Goal: Task Accomplishment & Management: Complete application form

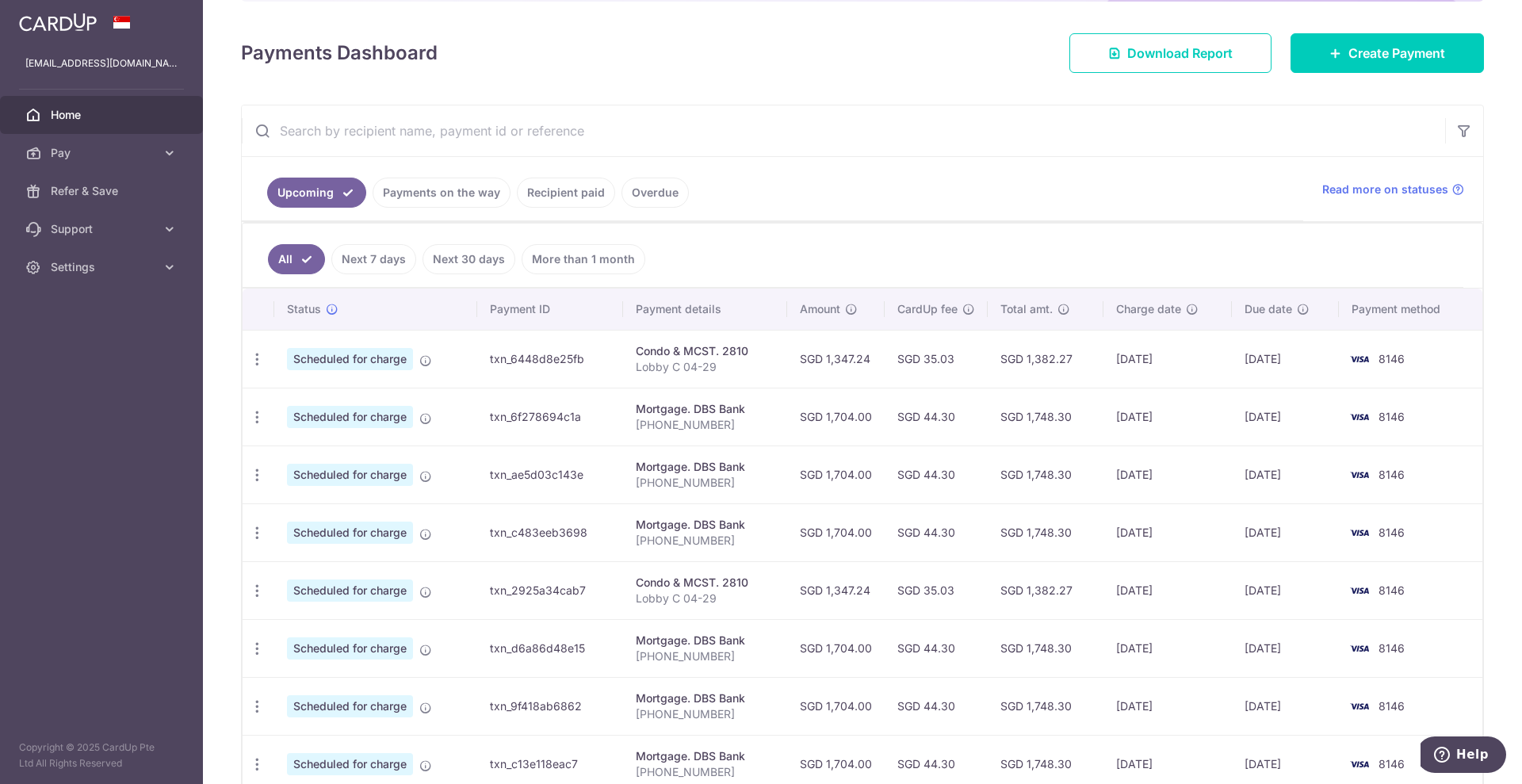
scroll to position [148, 0]
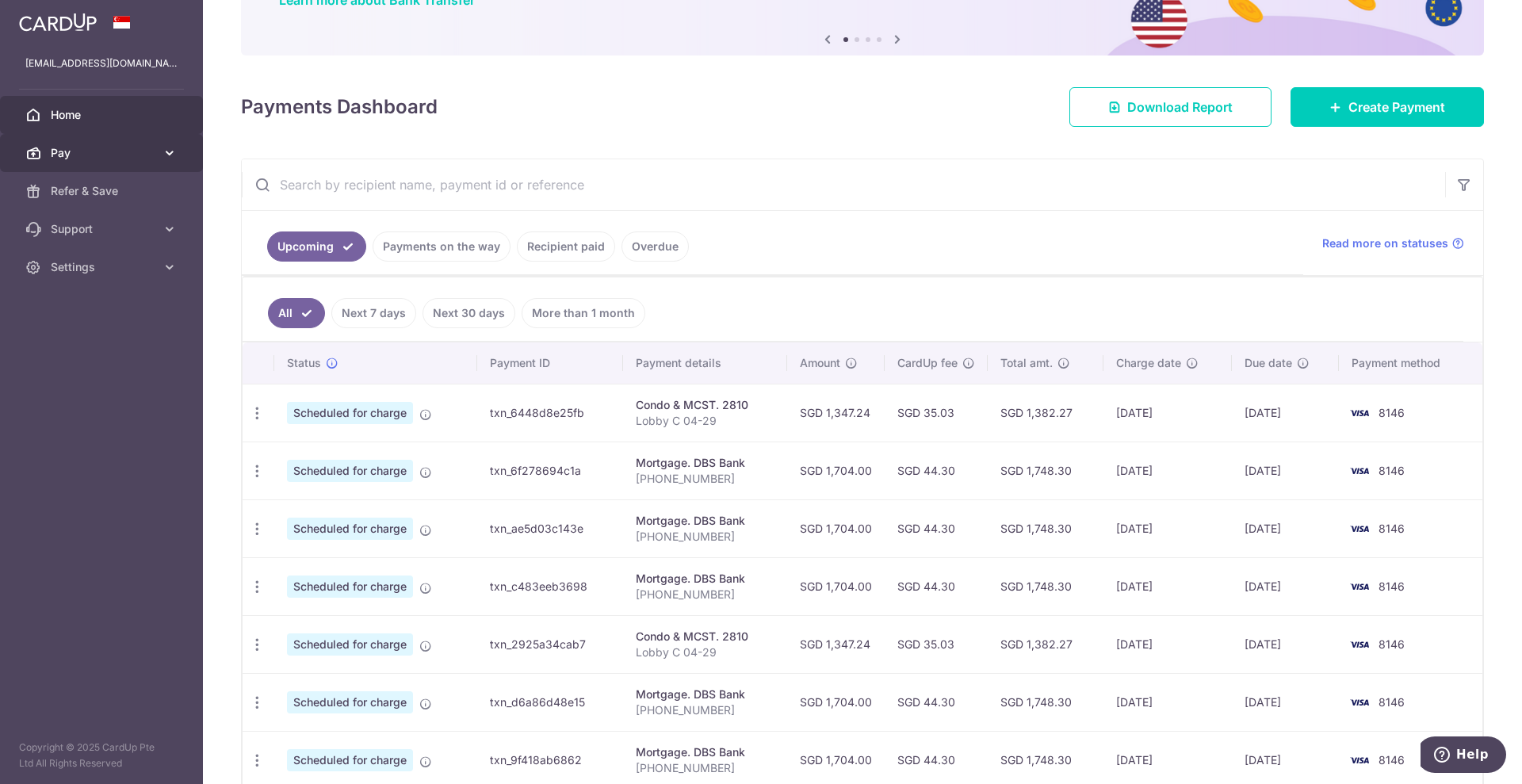
click at [87, 153] on span "Pay" at bounding box center [103, 153] width 105 height 16
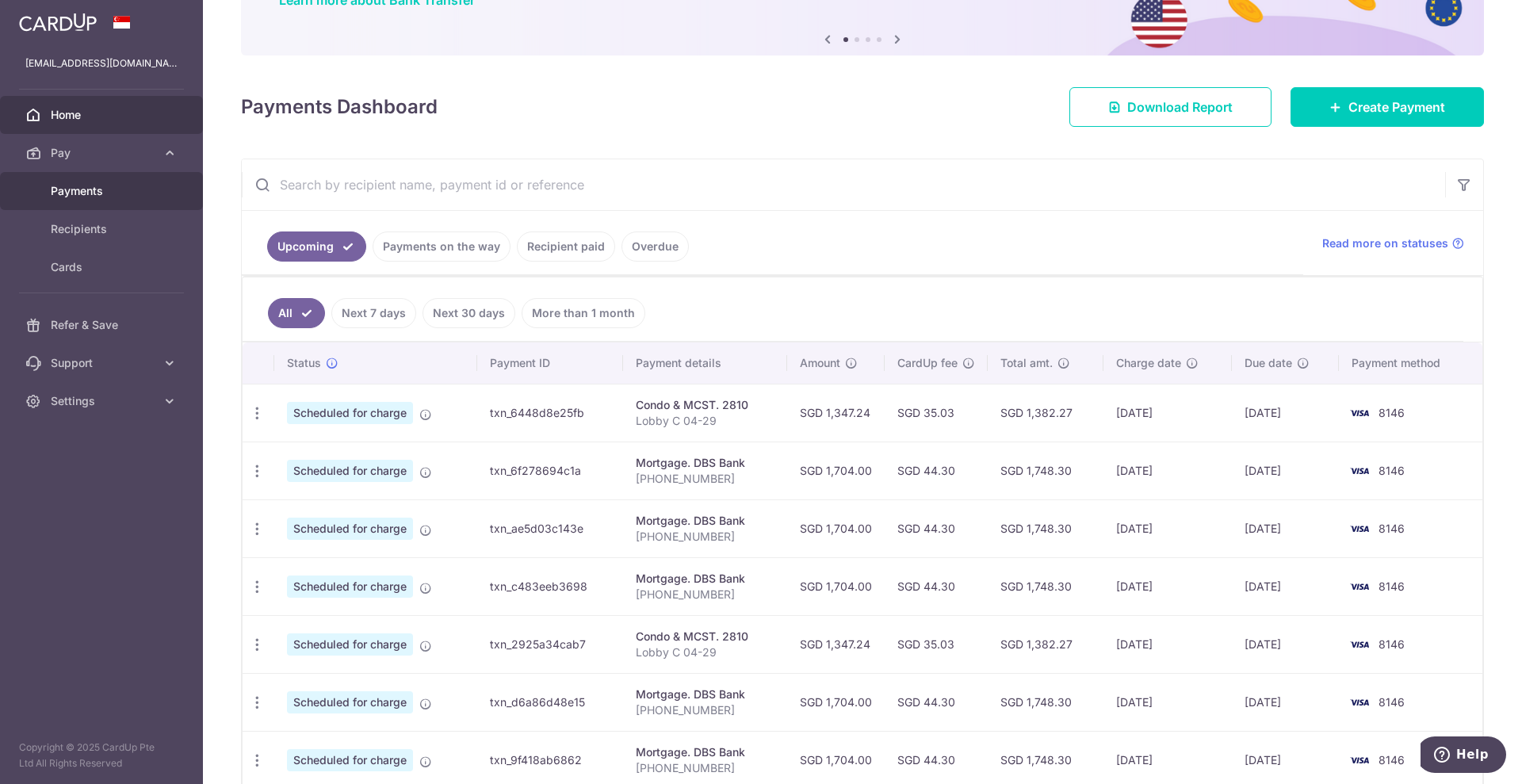
click at [94, 189] on span "Payments" at bounding box center [103, 190] width 105 height 16
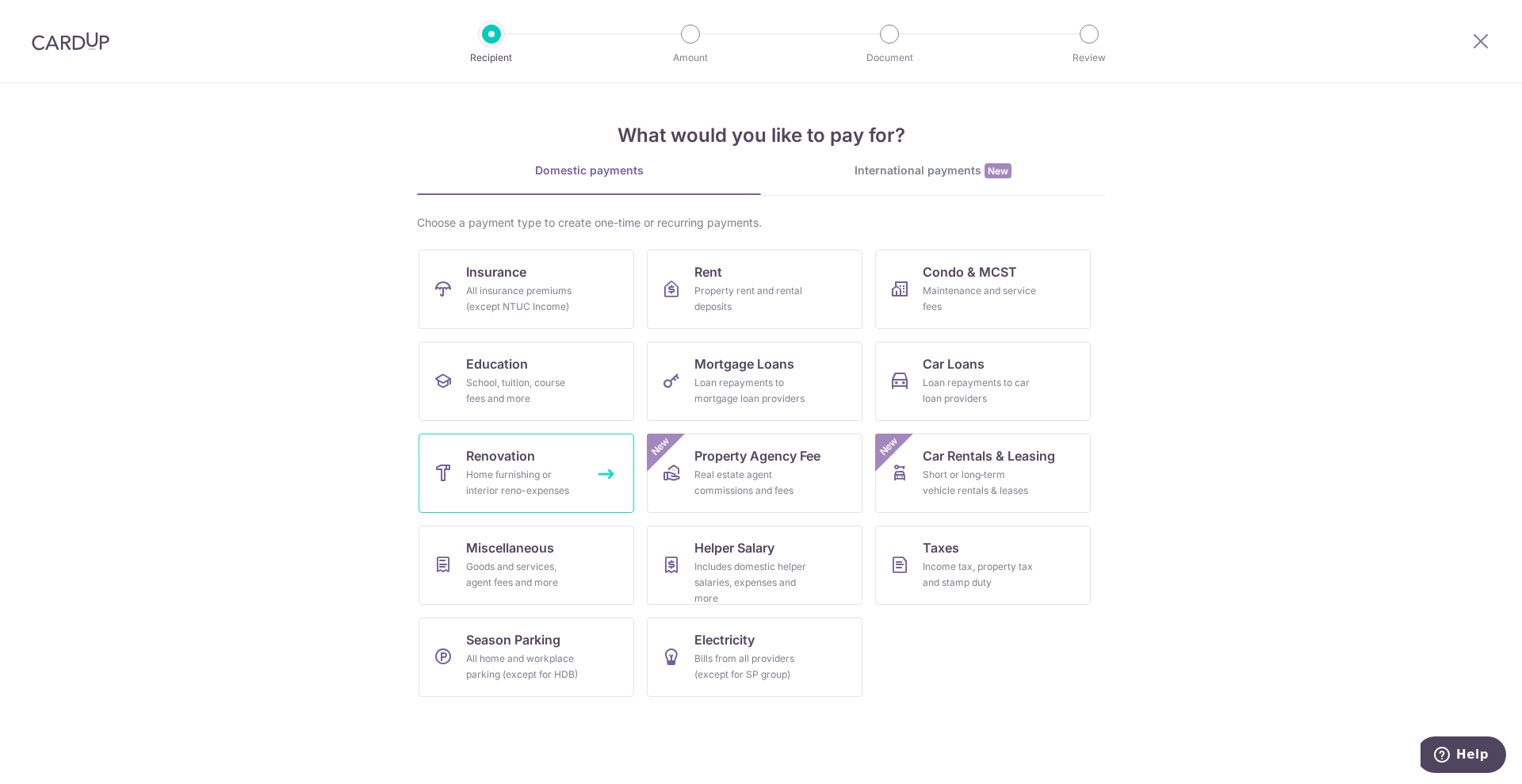
click at [557, 490] on div "Home furnishing or interior reno-expenses" at bounding box center [524, 483] width 114 height 32
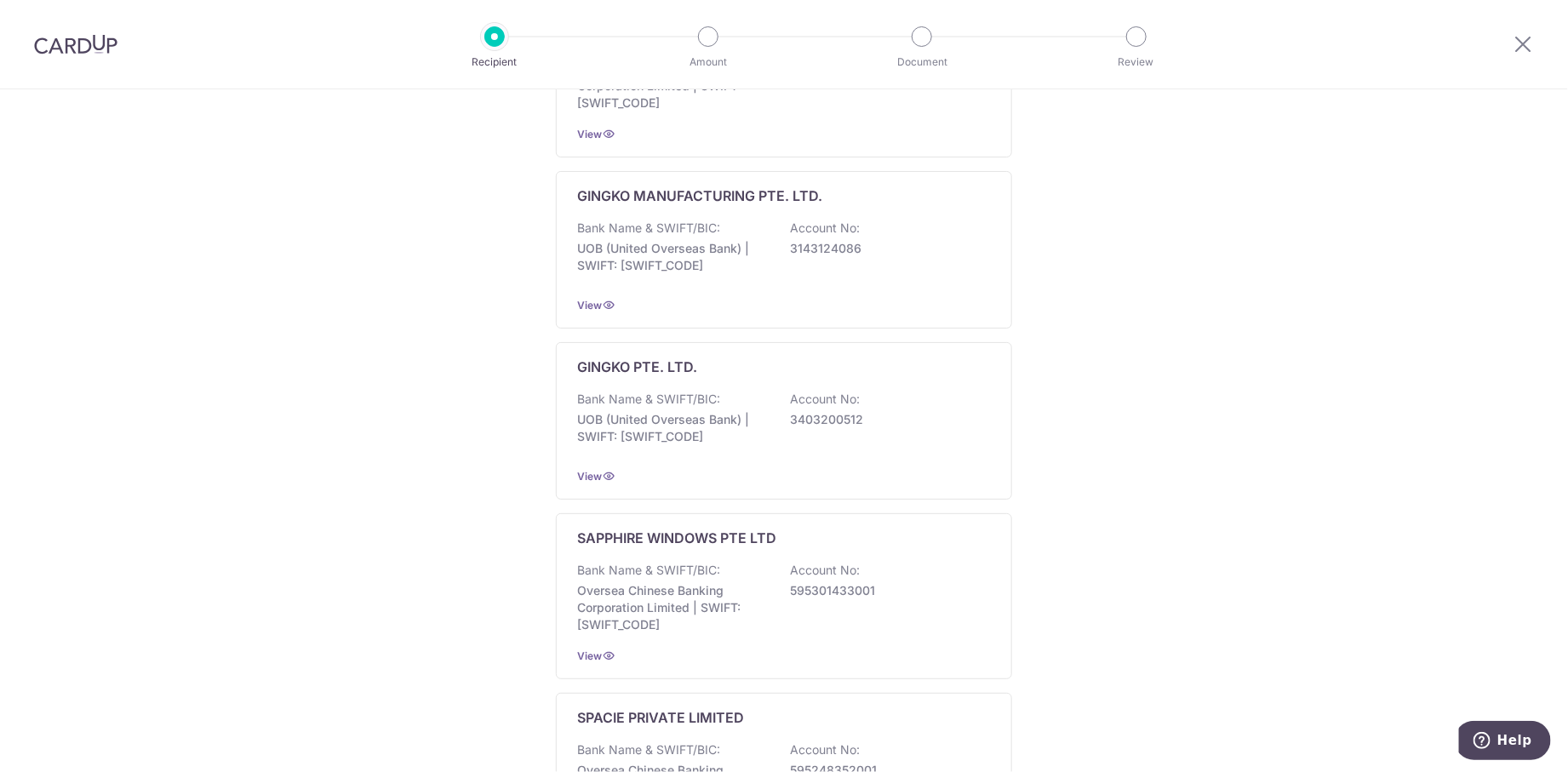
scroll to position [639, 0]
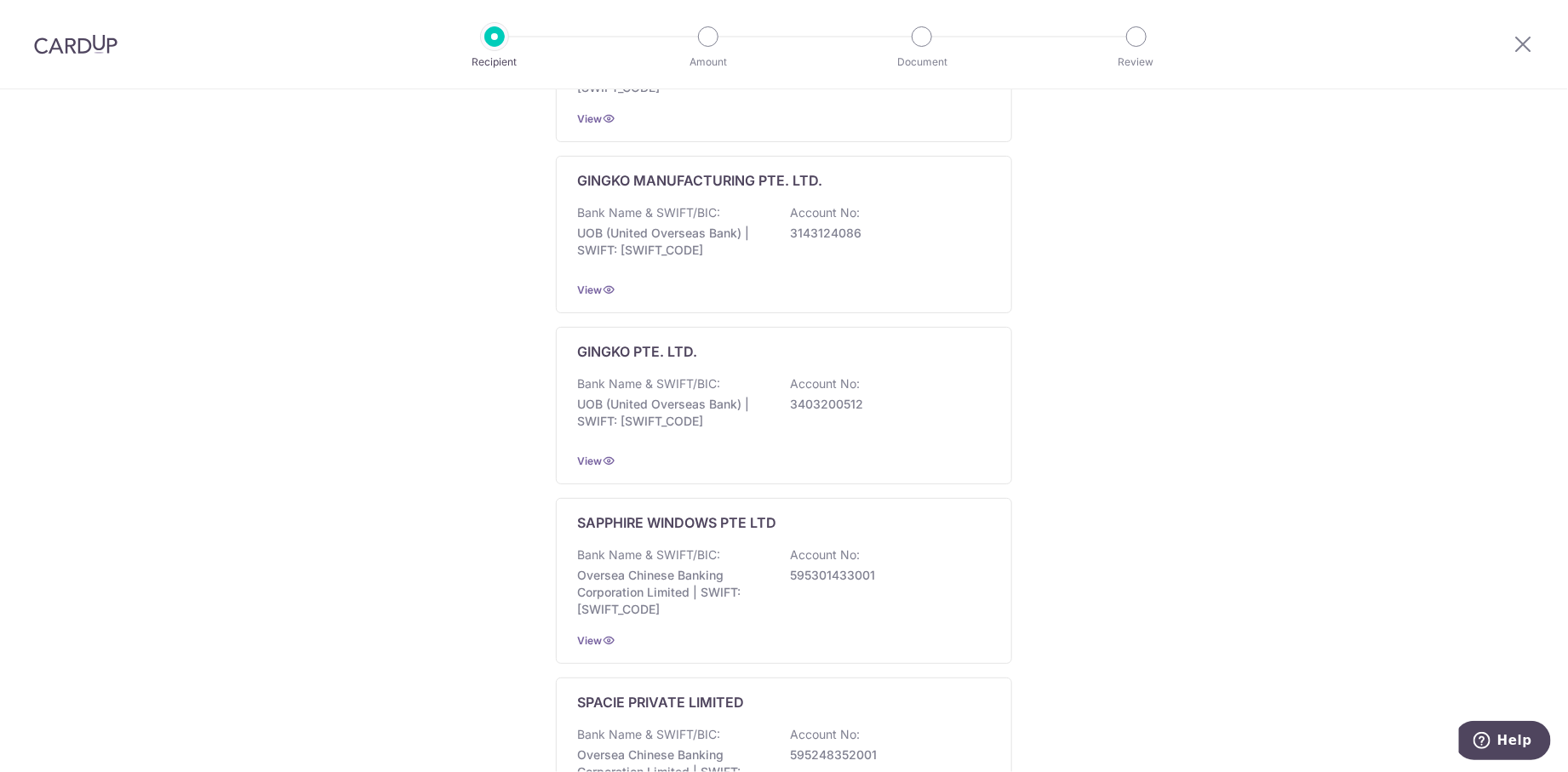
click at [967, 327] on div "GINGKO PTE. LTD. Bank Name & SWIFT/BIC: UOB (United Overseas Bank) | SWIFT: UOV…" at bounding box center [784, 406] width 456 height 158
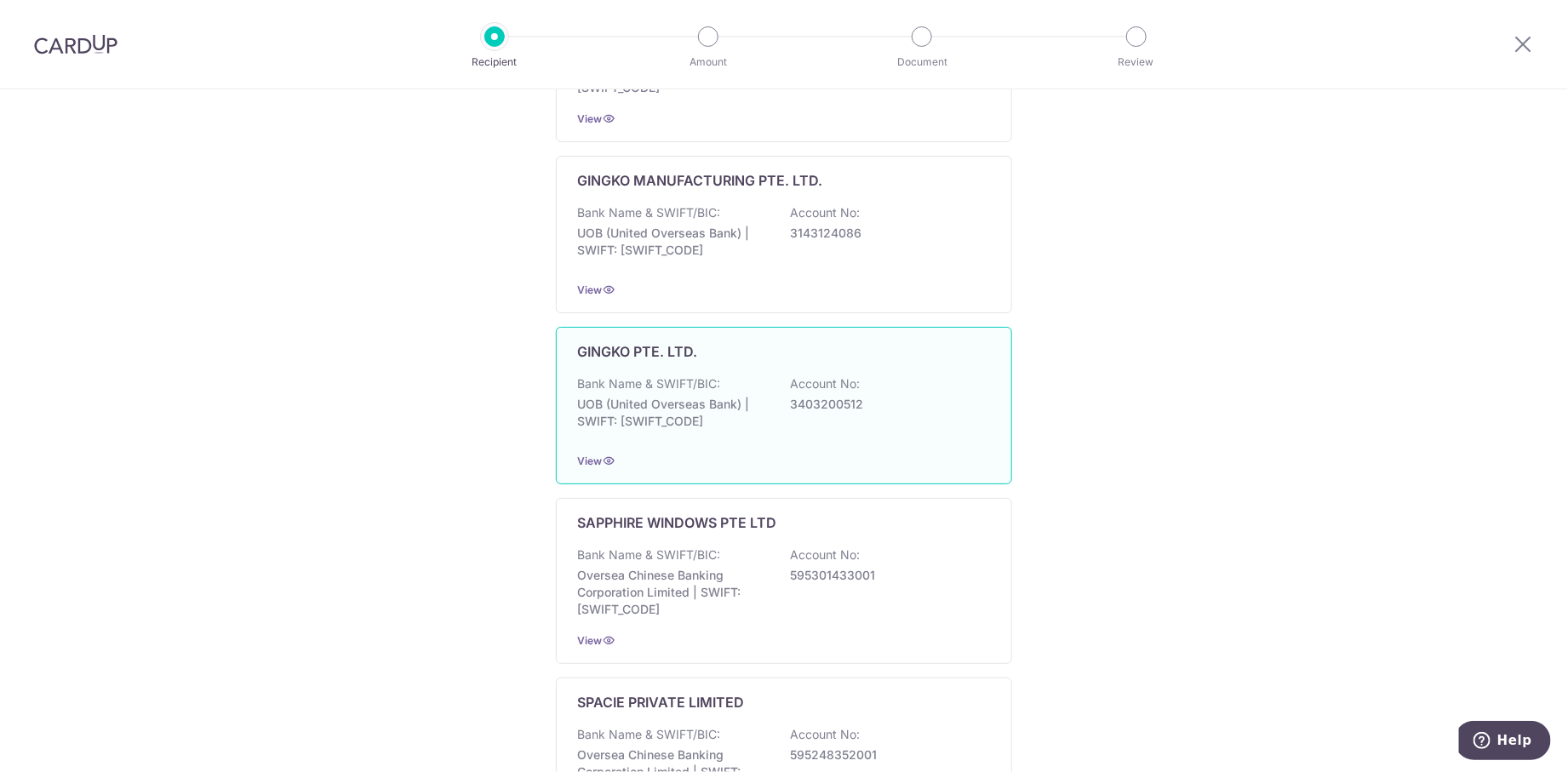
scroll to position [458, 0]
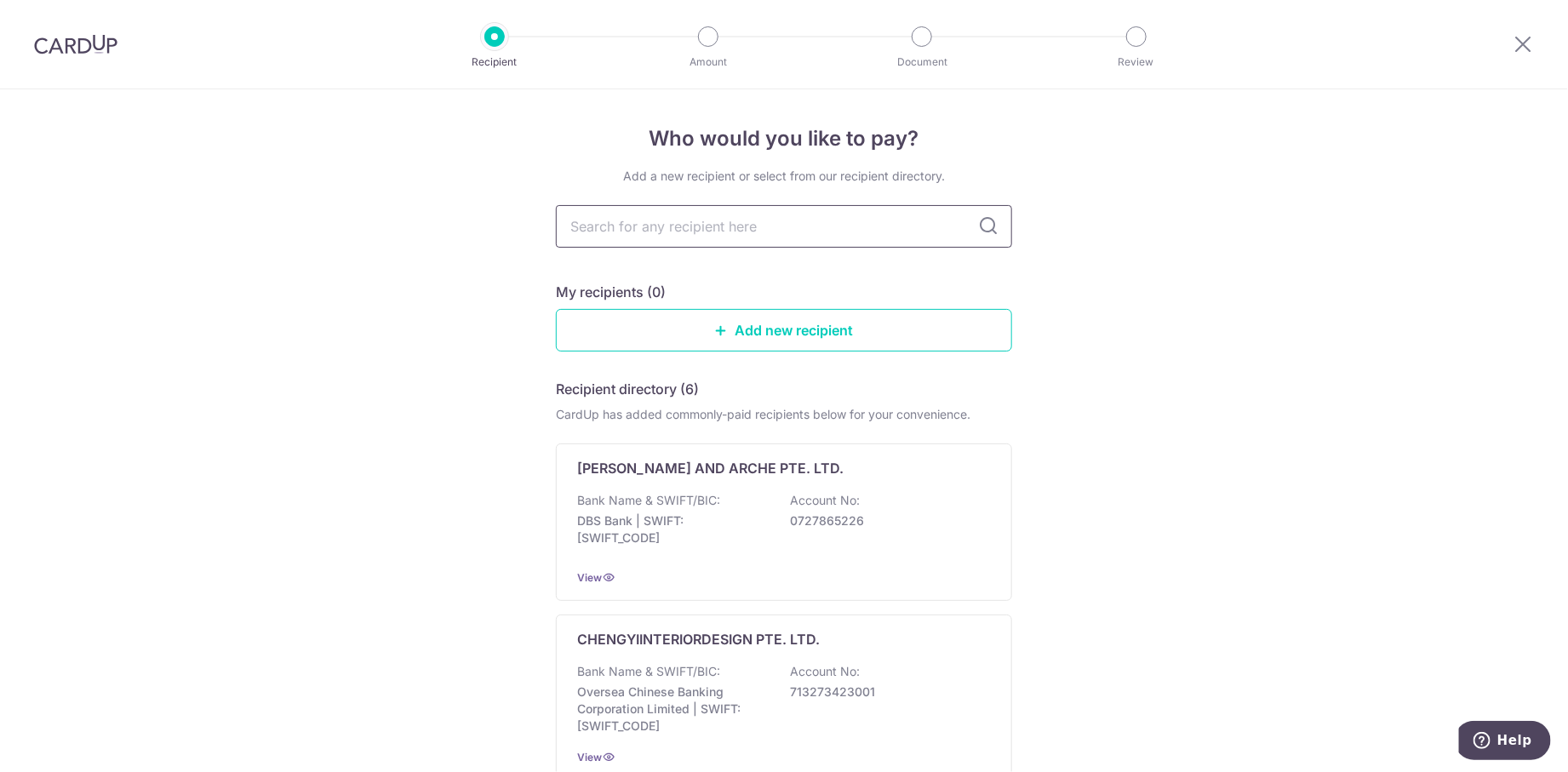
drag, startPoint x: 720, startPoint y: 228, endPoint x: 710, endPoint y: 219, distance: 13.5
click at [720, 227] on input "text" at bounding box center [784, 226] width 456 height 43
type input "hroof"
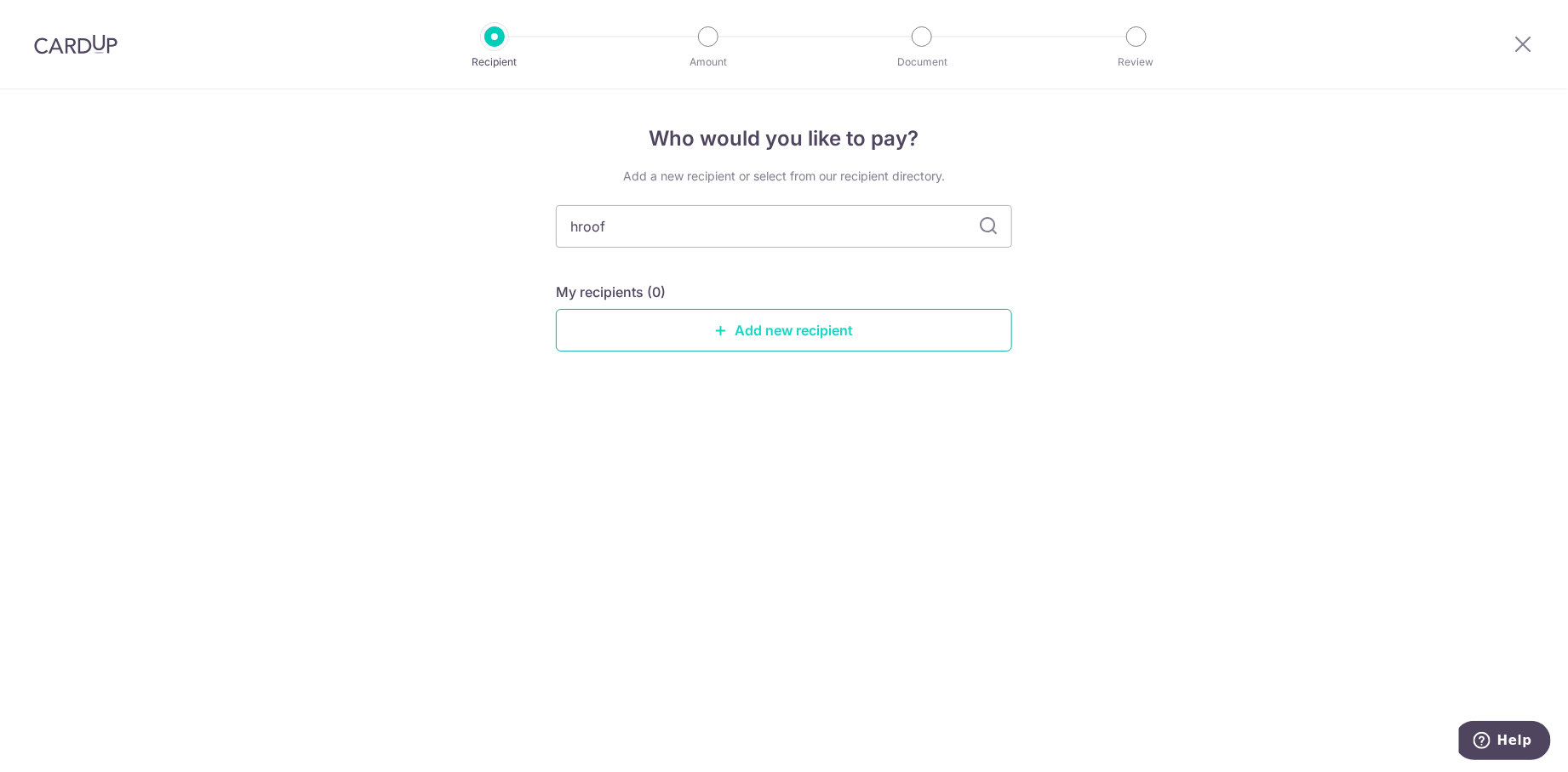
click at [762, 345] on link "Add new recipient" at bounding box center [784, 330] width 456 height 43
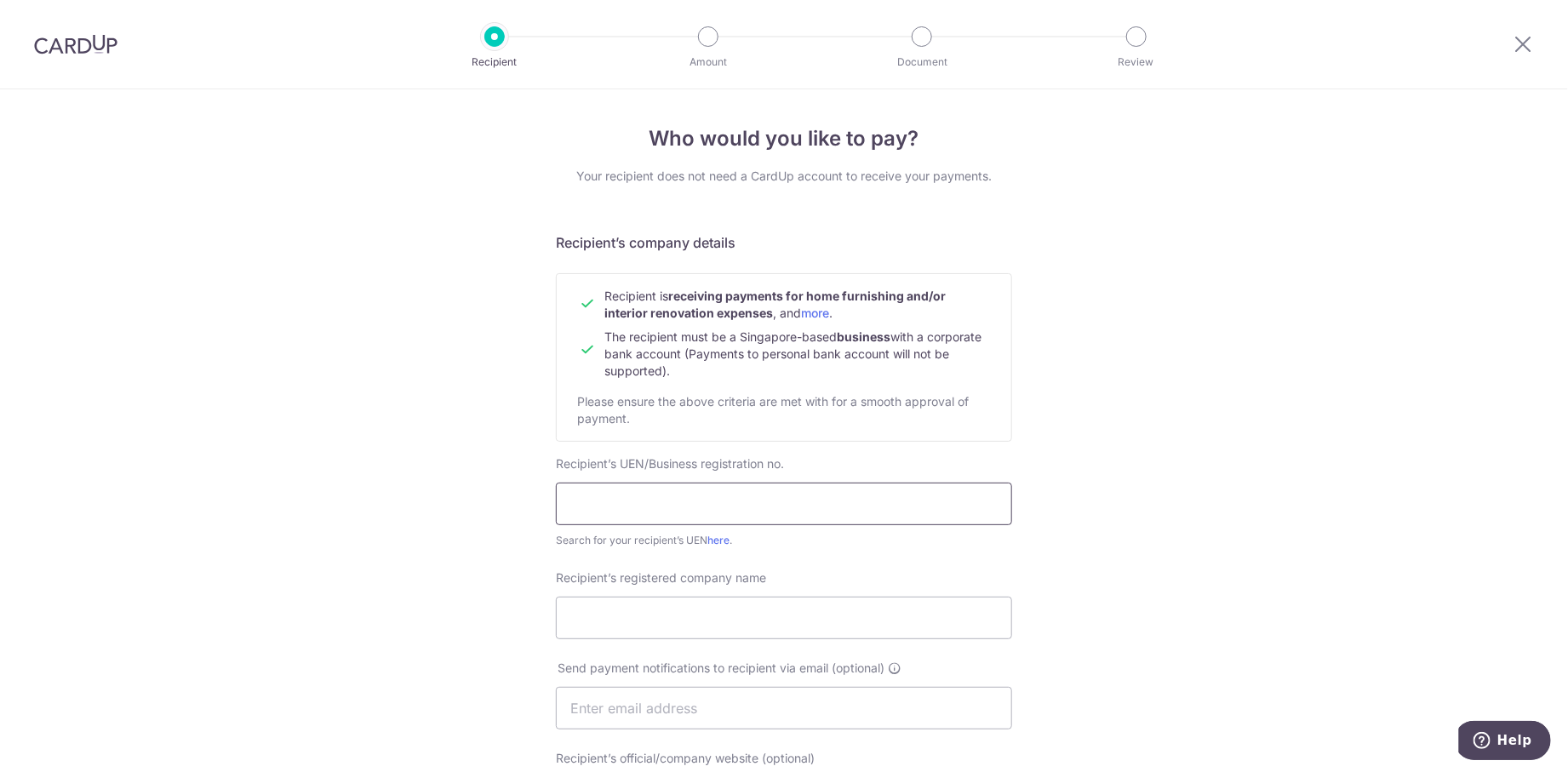
click at [753, 513] on input "text" at bounding box center [784, 504] width 456 height 43
click at [600, 509] on input "text" at bounding box center [784, 504] width 456 height 43
paste input "201501590E"
type input "201501590E"
click at [817, 559] on form "Recipient’s company details Recipient is receiving payments for home furnishing…" at bounding box center [784, 761] width 456 height 1057
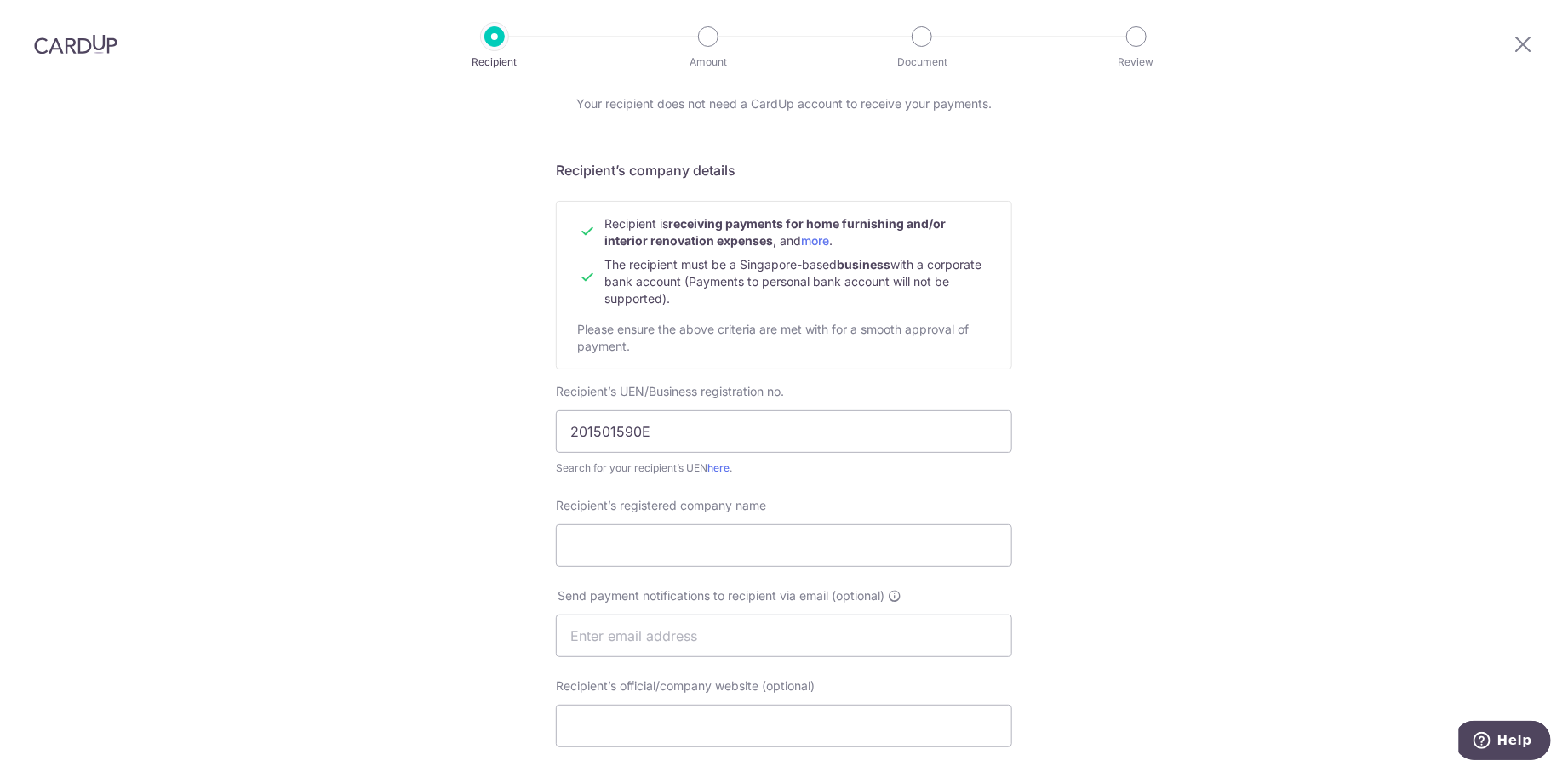
scroll to position [105, 0]
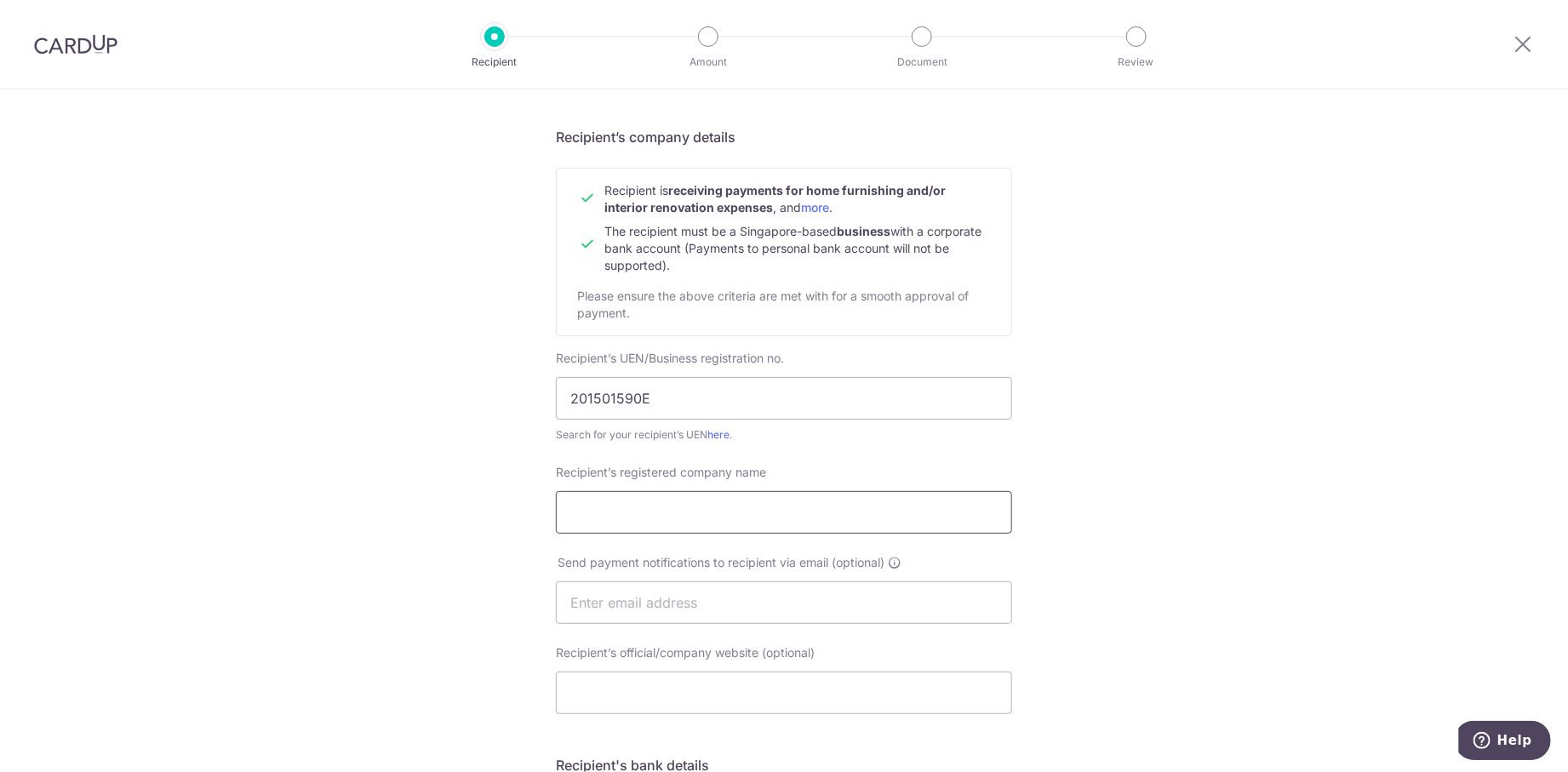
click at [682, 524] on input "Recipient’s registered company name" at bounding box center [784, 512] width 456 height 43
type input "Hroof Pte Ltd"
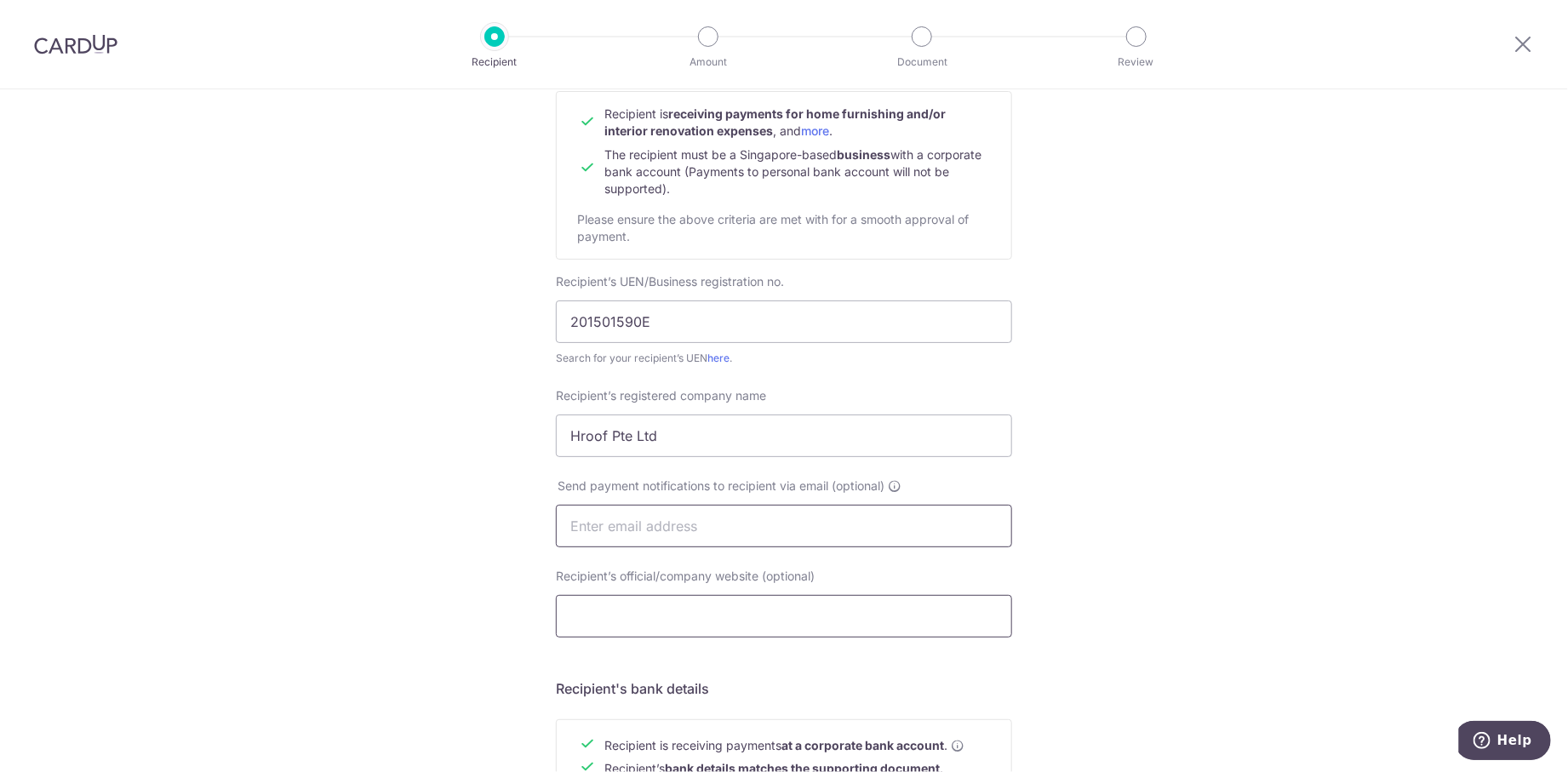
scroll to position [212, 0]
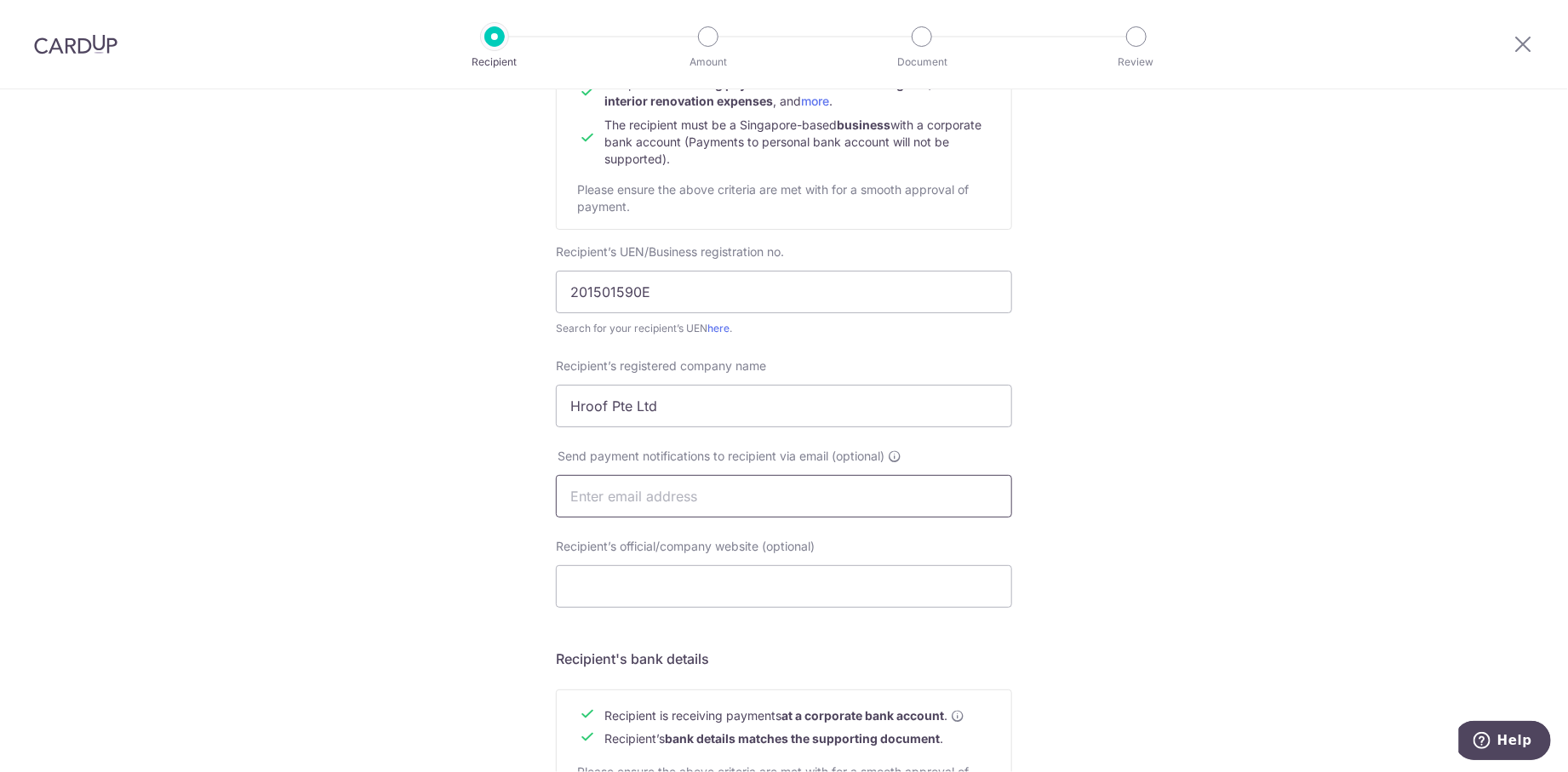
drag, startPoint x: 638, startPoint y: 500, endPoint x: 779, endPoint y: 477, distance: 142.9
click at [638, 500] on input "text" at bounding box center [784, 497] width 456 height 43
click at [668, 497] on input "text" at bounding box center [784, 497] width 456 height 43
paste input "[EMAIL_ADDRESS][DOMAIN_NAME]"
type input "[EMAIL_ADDRESS][DOMAIN_NAME]"
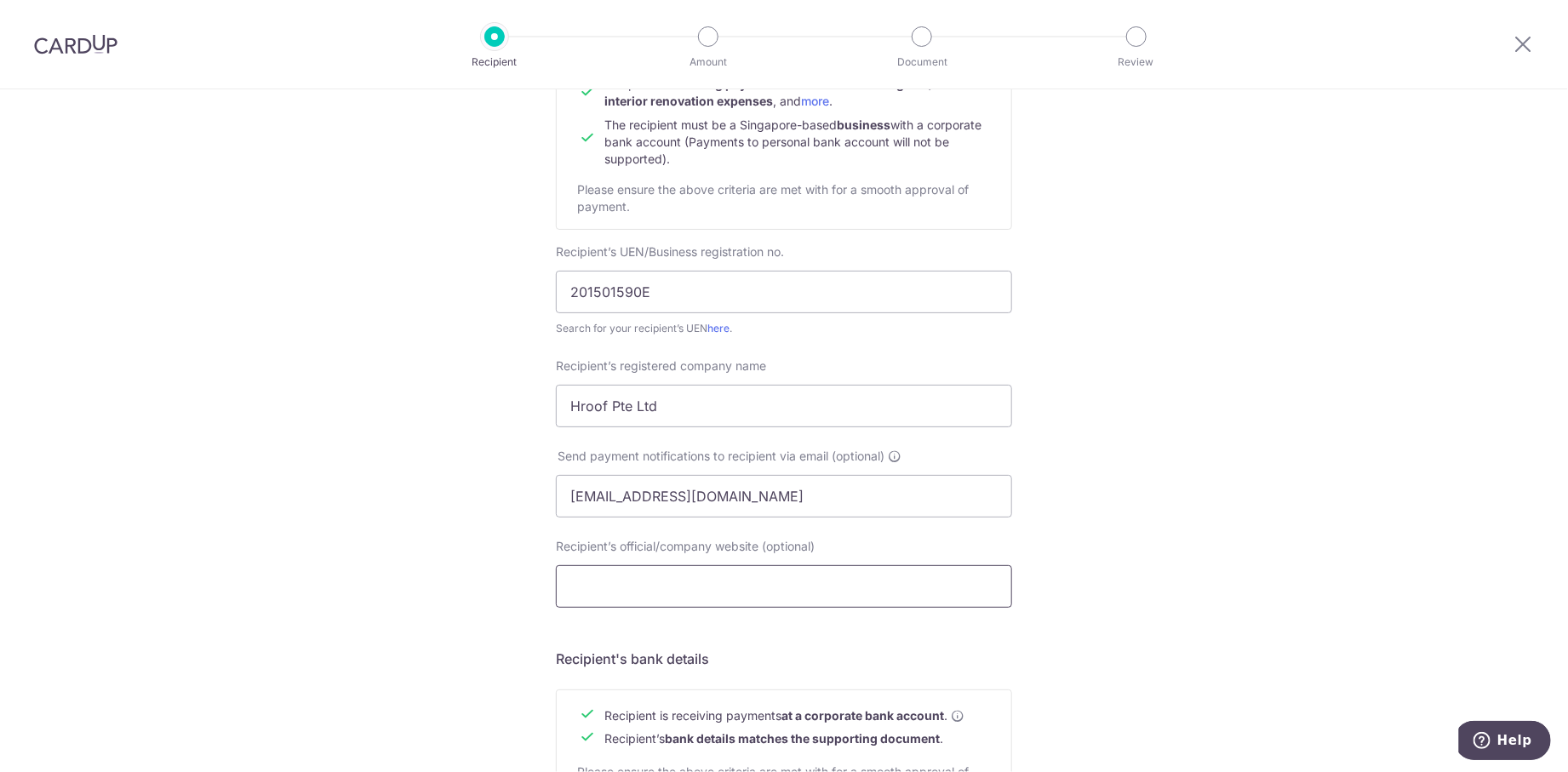
click at [648, 593] on input "Recipient’s official/company website (optional)" at bounding box center [784, 586] width 456 height 43
paste input "[URL][DOMAIN_NAME]"
type input "[URL][DOMAIN_NAME]"
drag, startPoint x: 1151, startPoint y: 555, endPoint x: 1159, endPoint y: 504, distance: 51.6
click at [1151, 551] on div "Who would you like to pay? Your recipient does not need a CardUp account to rec…" at bounding box center [784, 518] width 1568 height 1281
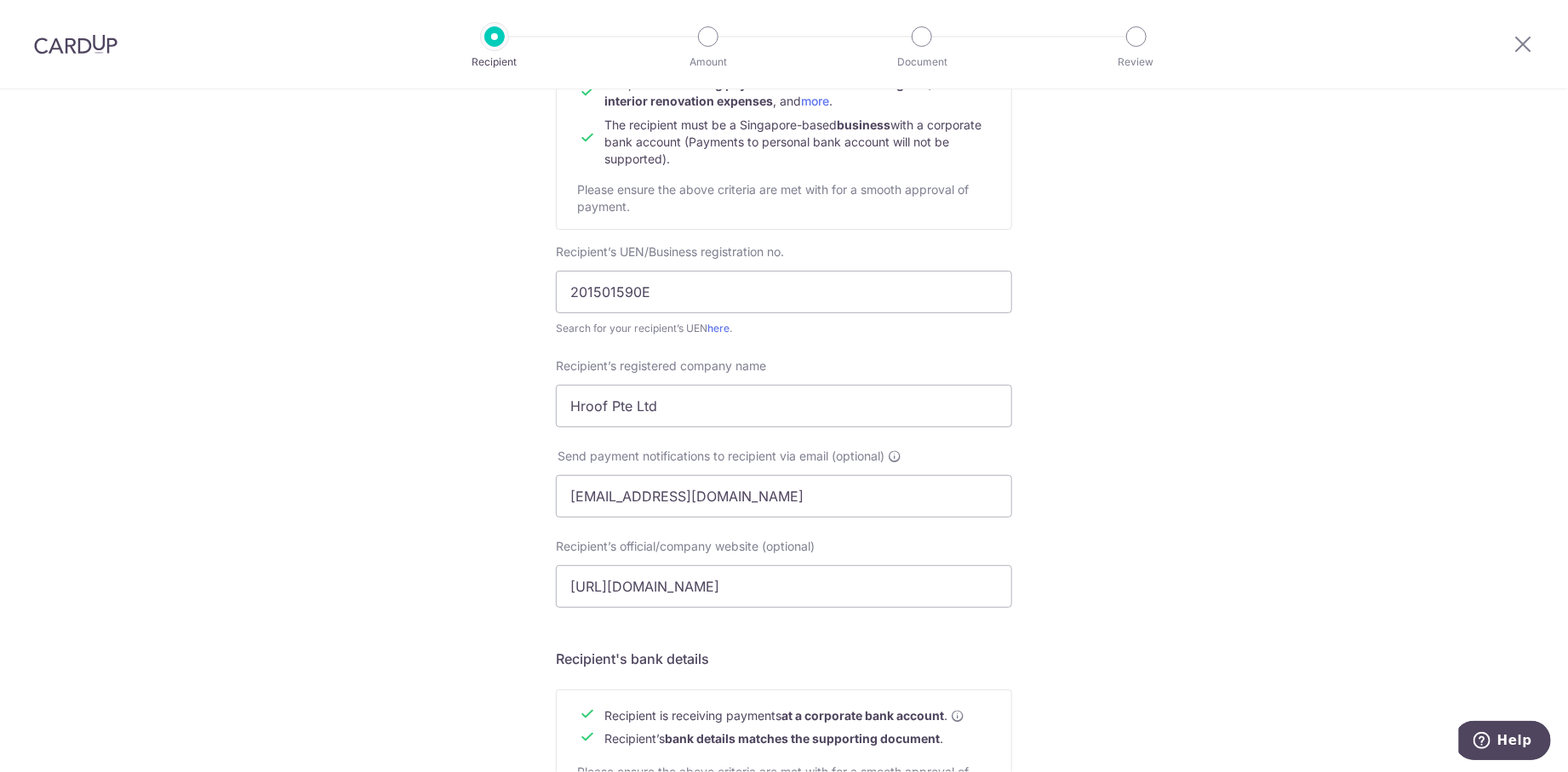
drag, startPoint x: 1201, startPoint y: 562, endPoint x: 1172, endPoint y: 579, distance: 33.6
click at [1201, 561] on div "Who would you like to pay? Your recipient does not need a CardUp account to rec…" at bounding box center [784, 518] width 1568 height 1281
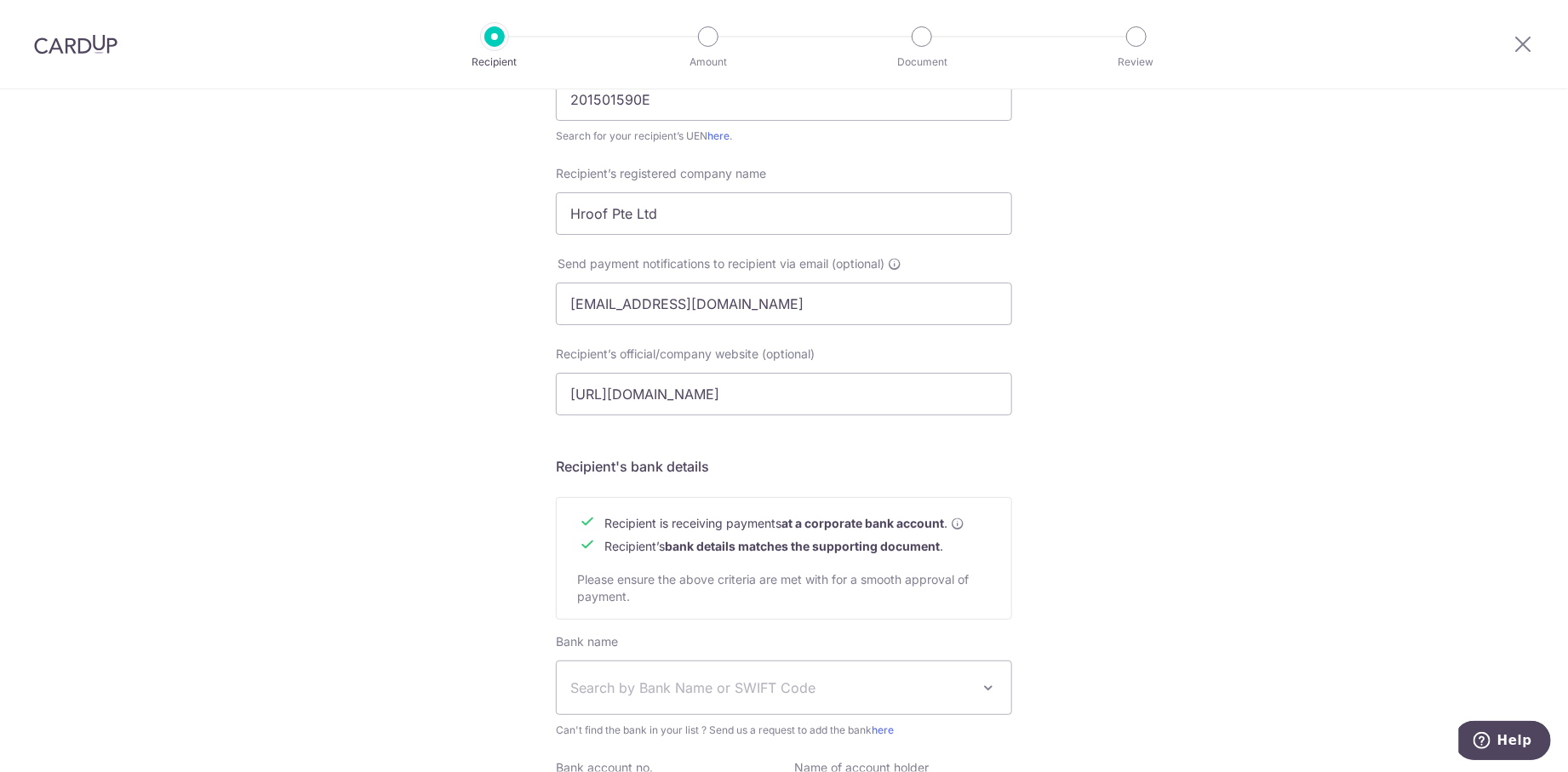
scroll to position [425, 0]
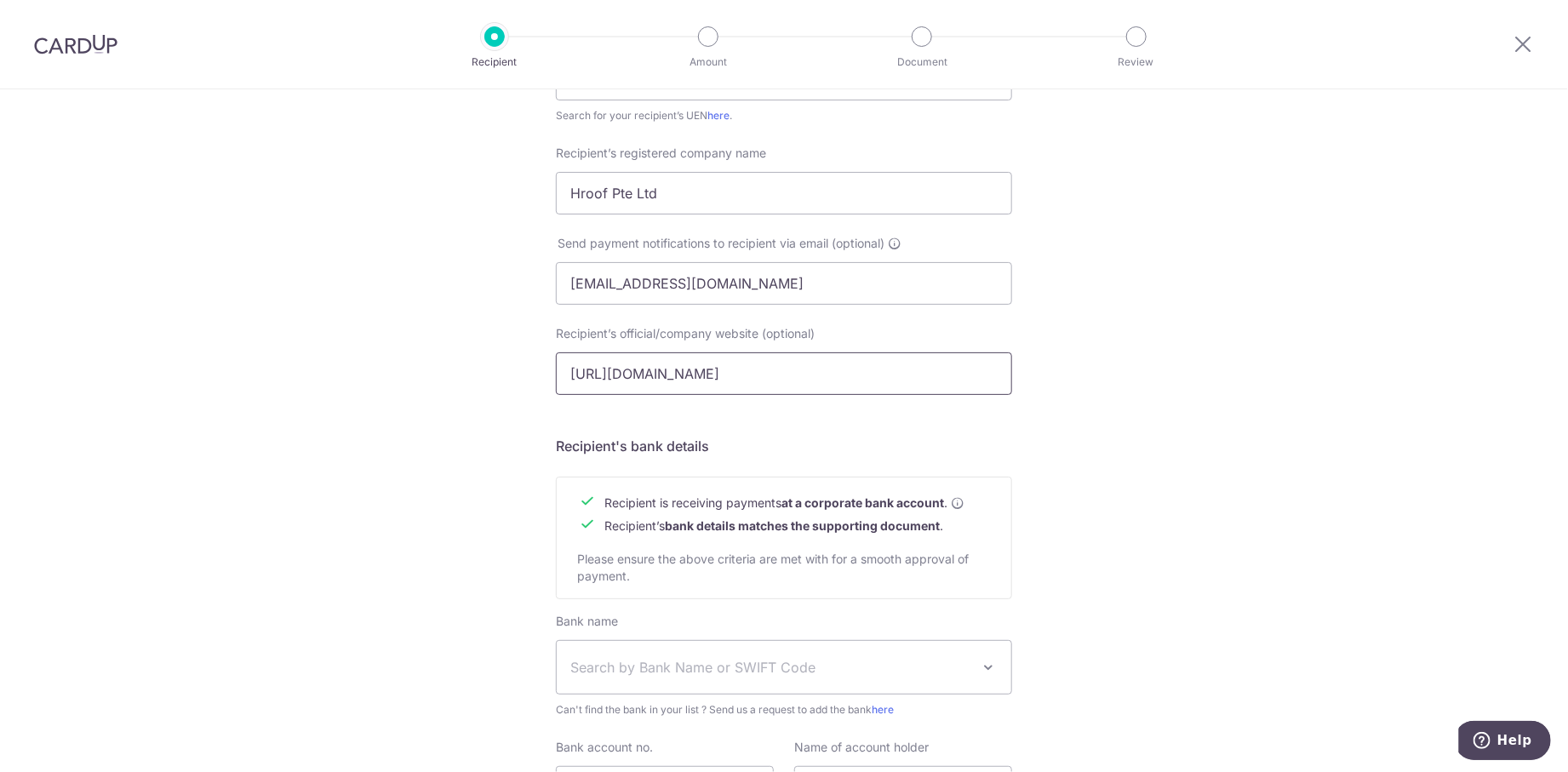
drag, startPoint x: 833, startPoint y: 369, endPoint x: 329, endPoint y: 347, distance: 504.5
click at [329, 347] on div "Who would you like to pay? Your recipient does not need a CardUp account to rec…" at bounding box center [784, 305] width 1568 height 1281
drag, startPoint x: 1151, startPoint y: 498, endPoint x: 1154, endPoint y: 507, distance: 9.5
click at [1153, 504] on div "Who would you like to pay? Your recipient does not need a CardUp account to rec…" at bounding box center [784, 305] width 1568 height 1281
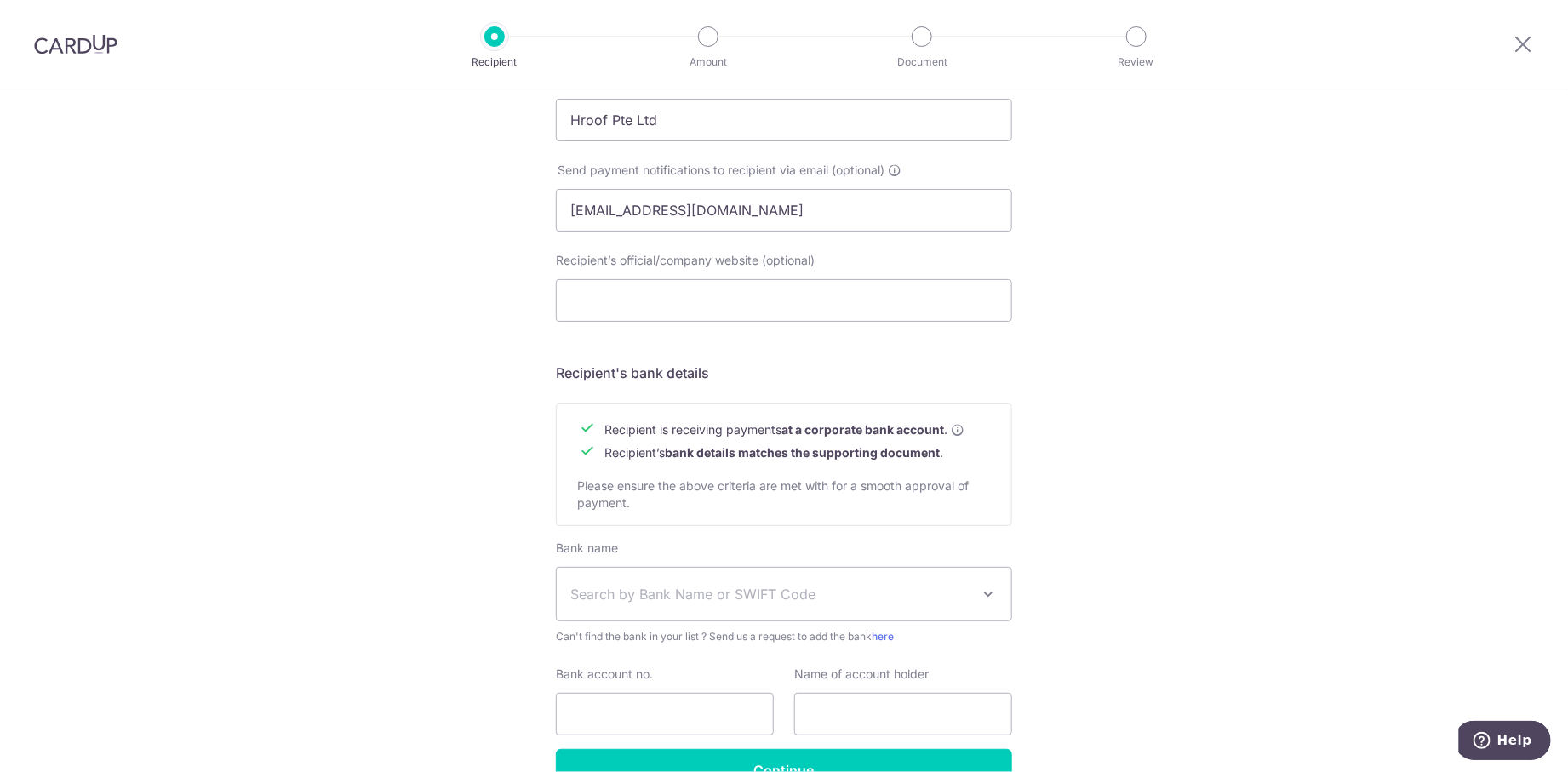
scroll to position [533, 0]
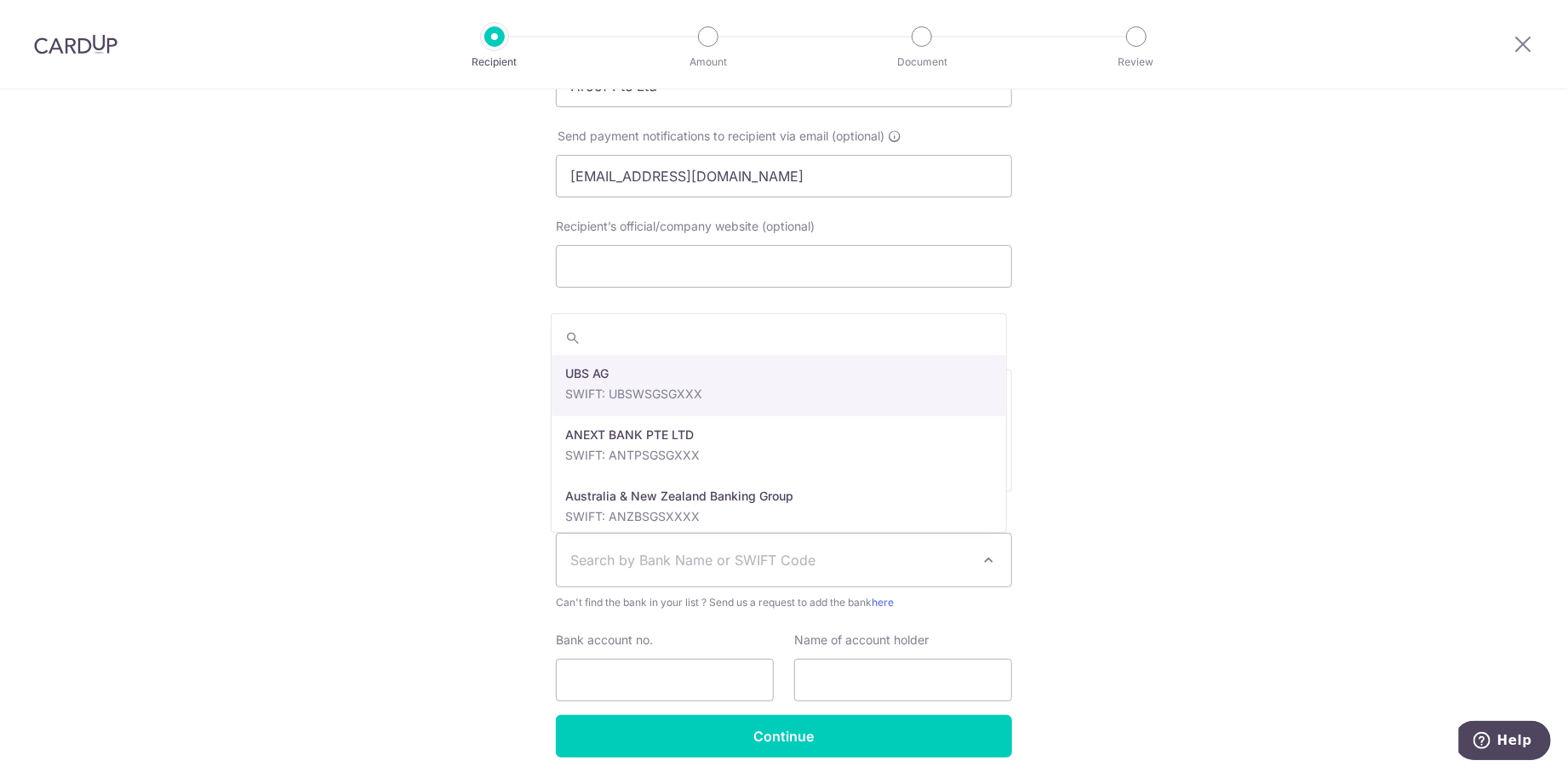
click at [838, 568] on span "Search by Bank Name or SWIFT Code" at bounding box center [770, 560] width 400 height 20
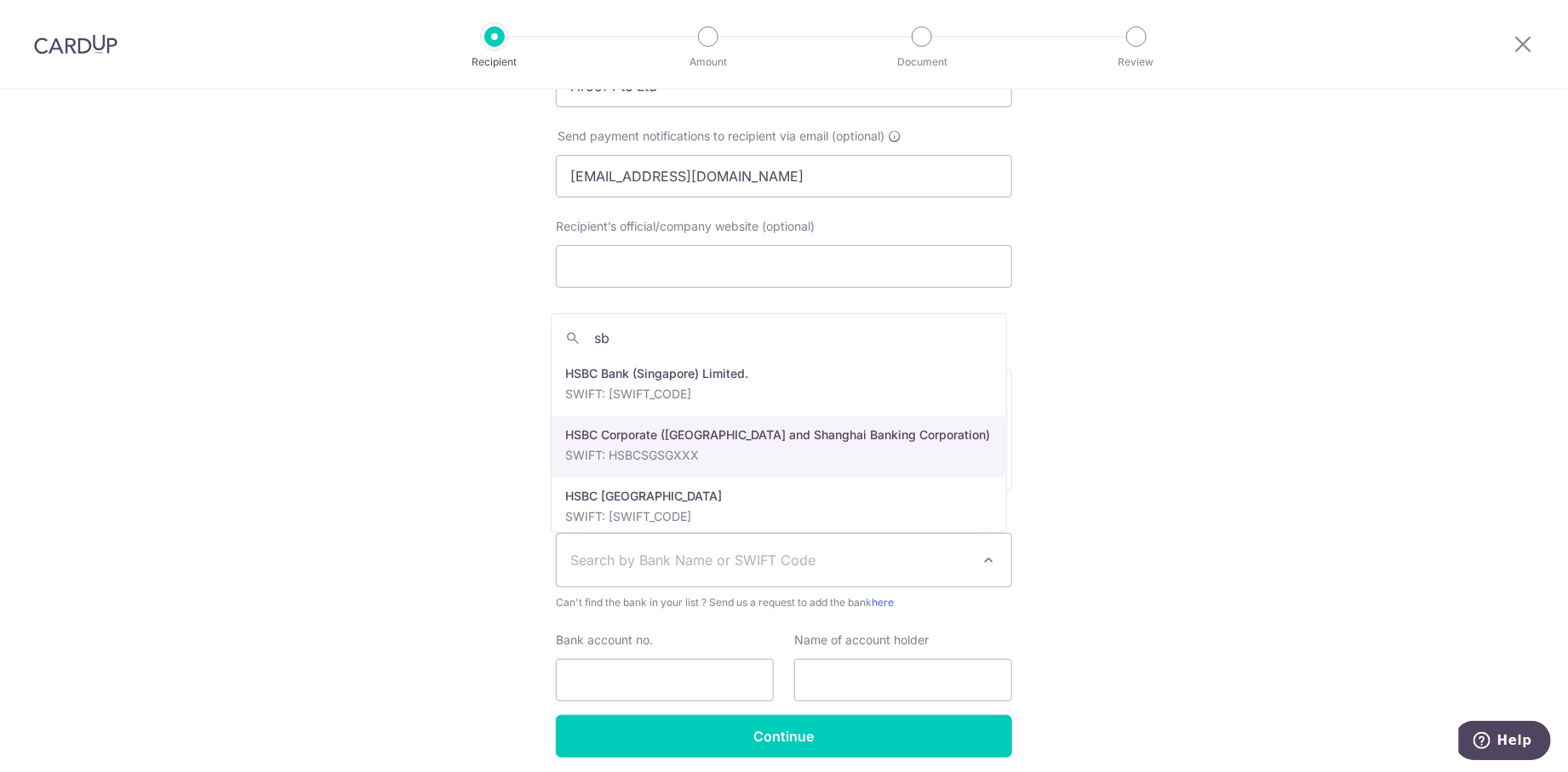
type input "s"
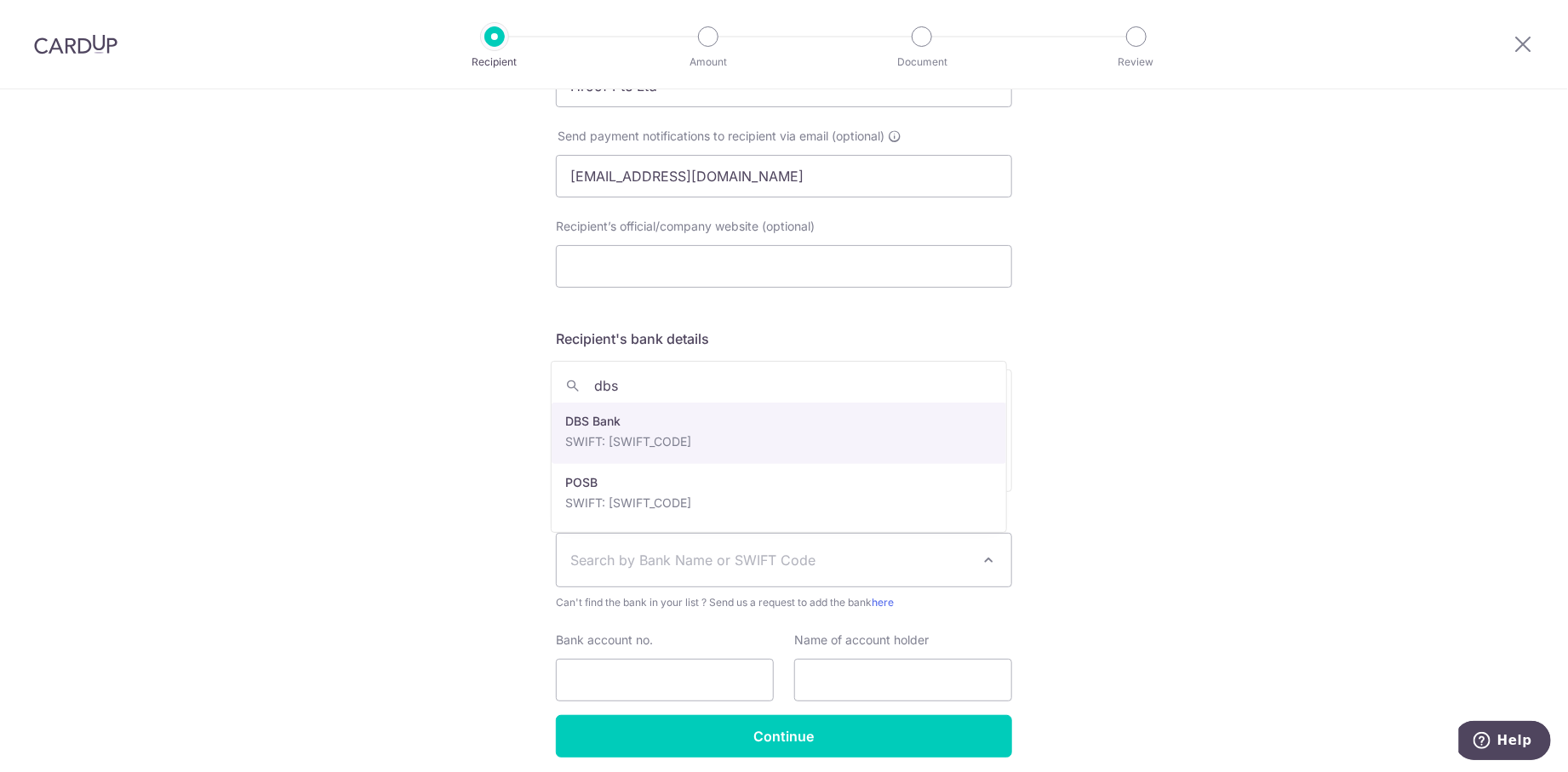
type input "dbs"
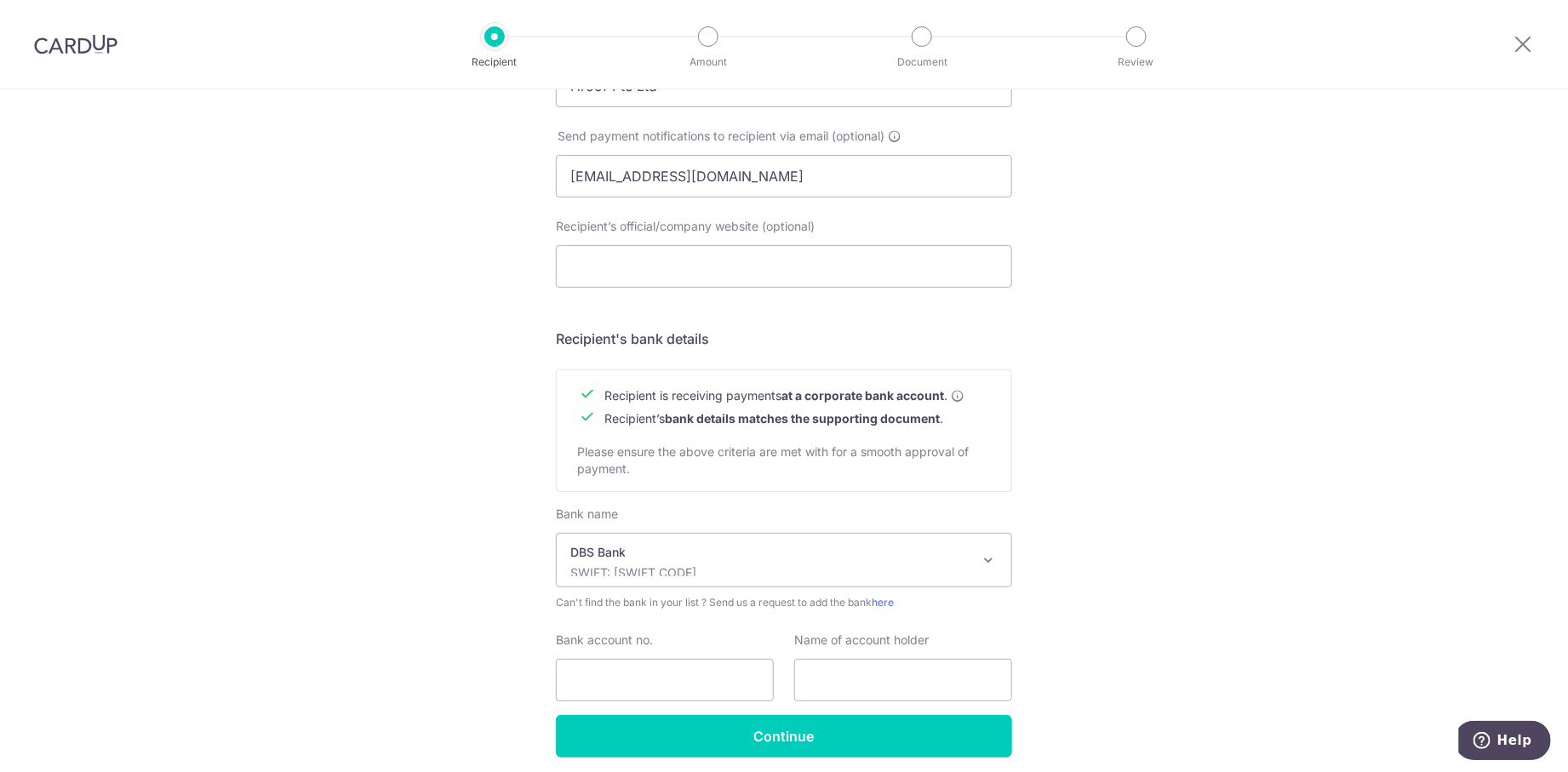
select select "6"
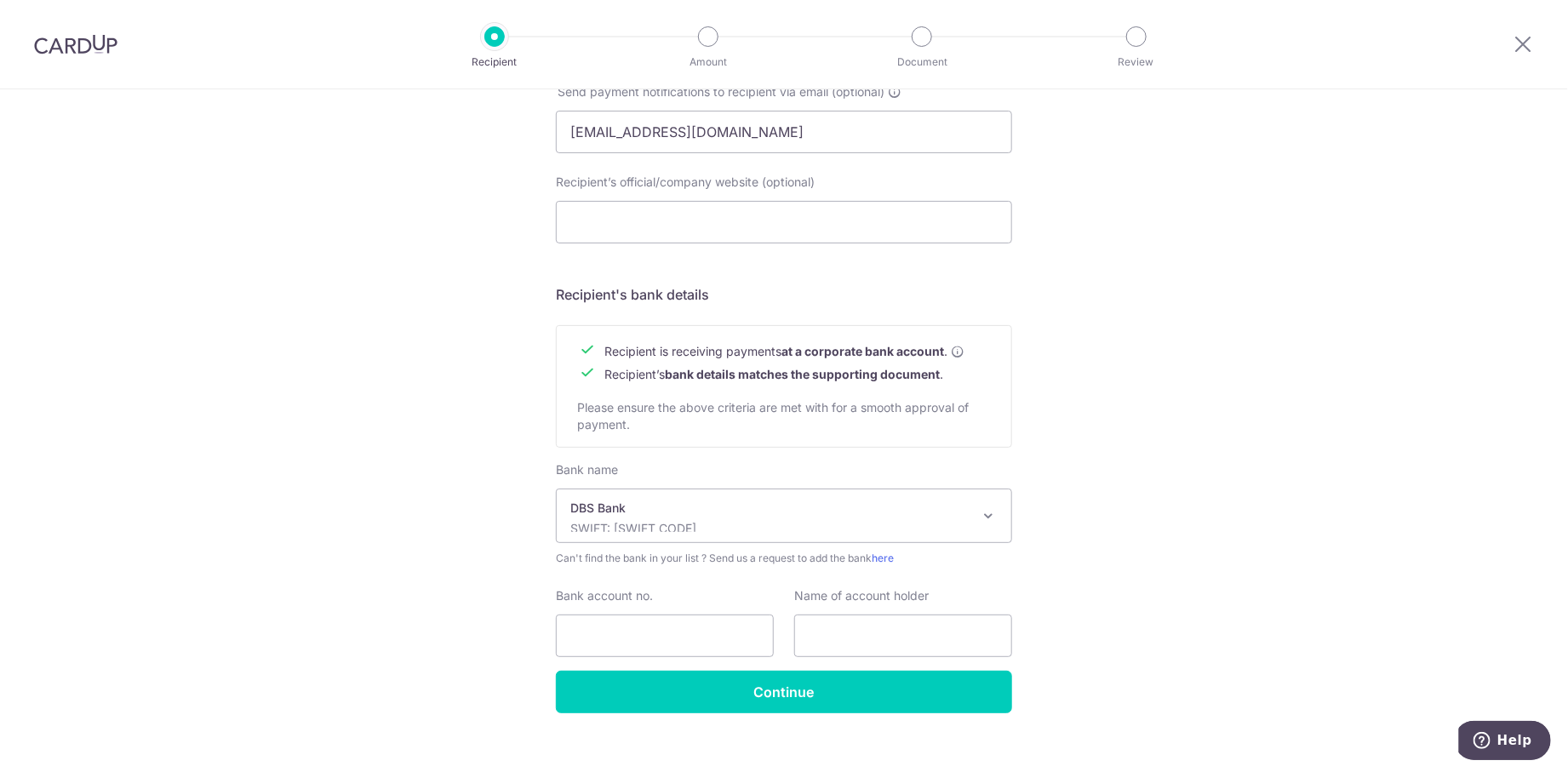
scroll to position [600, 0]
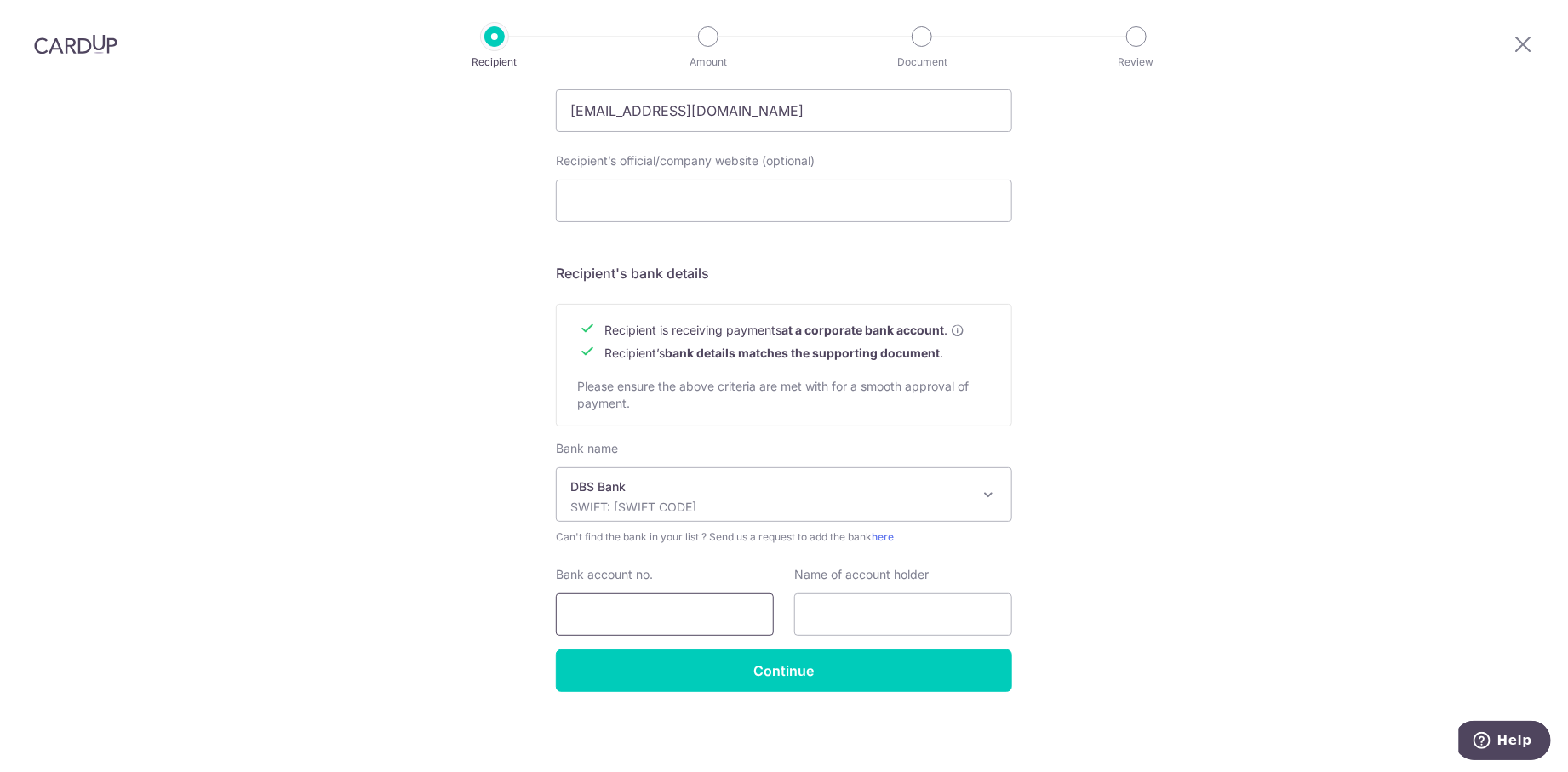
click at [644, 614] on input "Bank account no." at bounding box center [665, 614] width 217 height 43
type input "0149038048"
click at [855, 607] on input "text" at bounding box center [902, 614] width 217 height 43
type input "Hroof Pte Ltd"
click at [1173, 593] on div "Who would you like to pay? Your recipient does not need a CardUp account to rec…" at bounding box center [784, 132] width 1568 height 1281
